Goal: Task Accomplishment & Management: Manage account settings

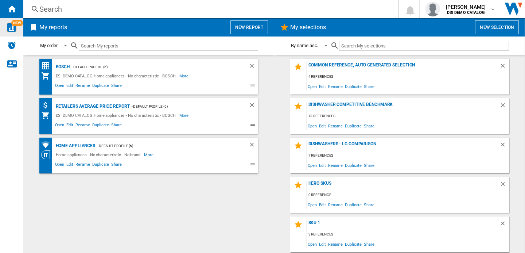
click at [11, 23] on img "WiseCard" at bounding box center [11, 27] width 9 height 9
click at [11, 31] on img "WiseCard" at bounding box center [11, 27] width 9 height 9
click at [476, 12] on b "DSI DEMO CATALOG" at bounding box center [466, 12] width 38 height 5
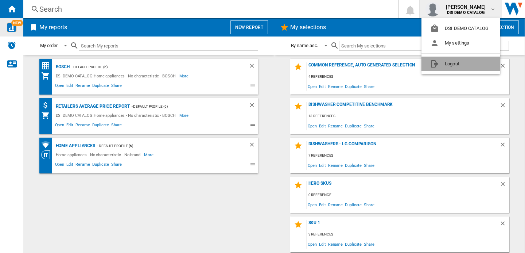
click at [453, 67] on button "Logout" at bounding box center [460, 64] width 79 height 15
